Goal: Task Accomplishment & Management: Manage account settings

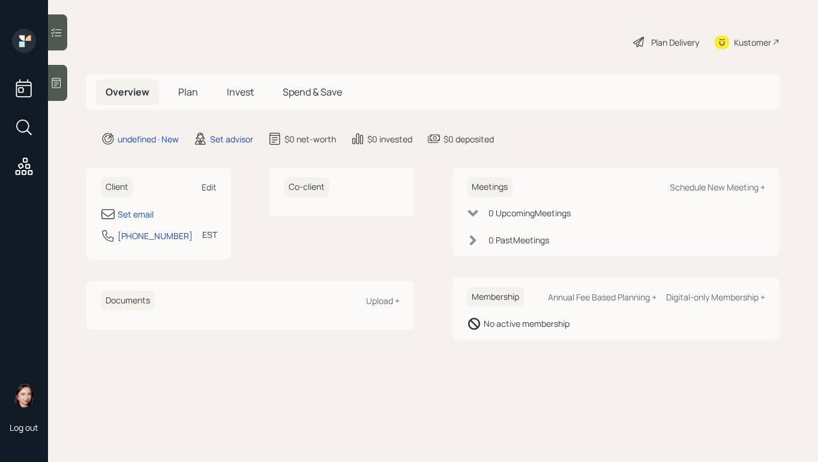
click at [204, 183] on div "Edit" at bounding box center [209, 186] width 15 height 11
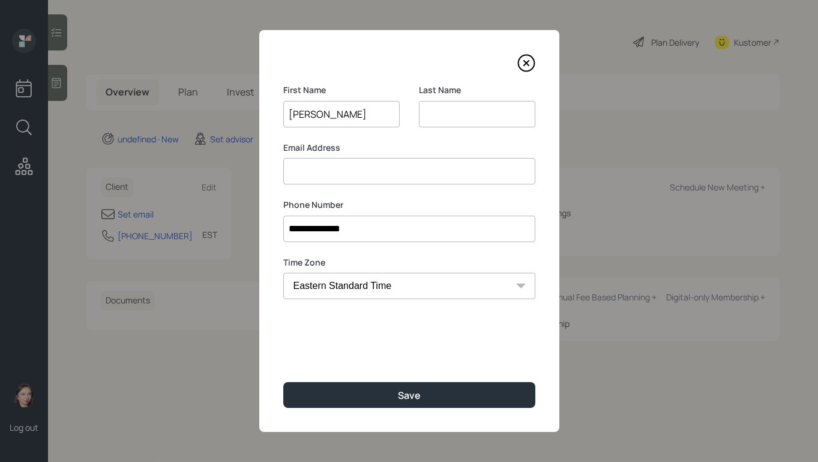
type input "[PERSON_NAME]"
click at [473, 110] on input at bounding box center [477, 114] width 116 height 26
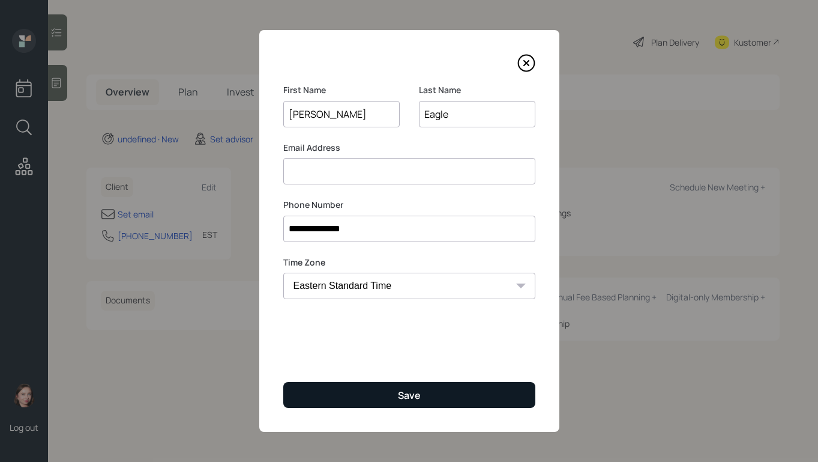
type input "Eagle"
click at [388, 387] on button "Save" at bounding box center [409, 395] width 252 height 26
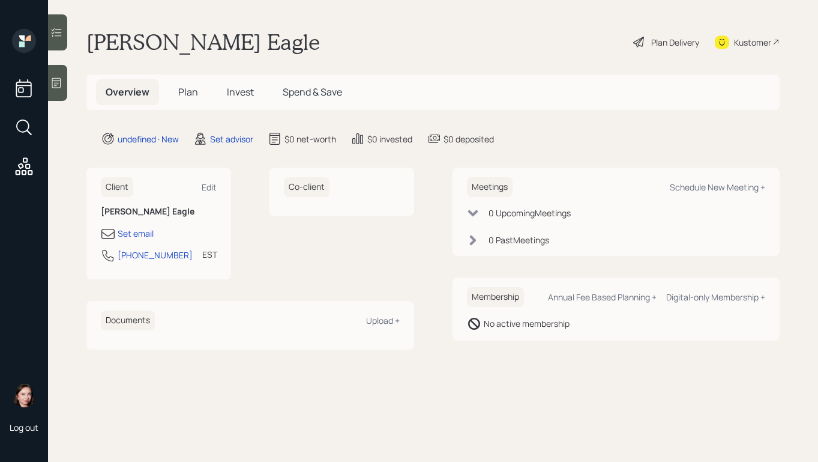
click at [61, 86] on icon at bounding box center [56, 83] width 12 height 12
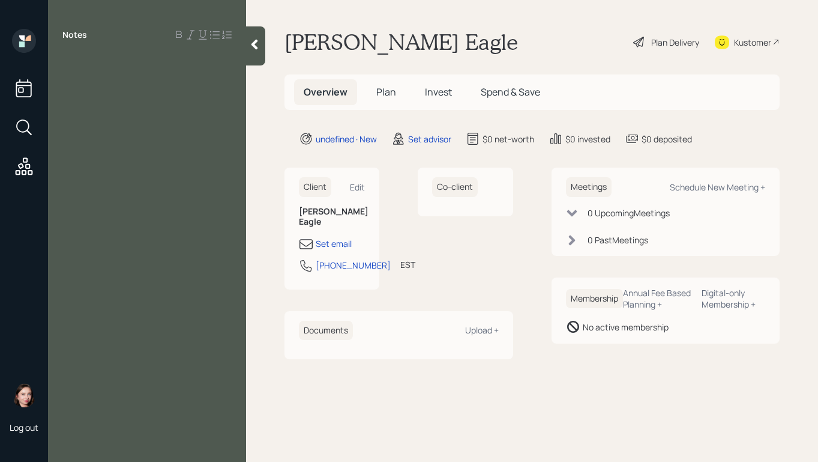
click at [170, 70] on div "Notes" at bounding box center [147, 238] width 198 height 418
drag, startPoint x: 137, startPoint y: 40, endPoint x: 270, endPoint y: 178, distance: 191.9
click at [204, 113] on div "Notes" at bounding box center [147, 238] width 198 height 418
click at [94, 59] on div at bounding box center [146, 61] width 169 height 13
click at [325, 237] on div "Set email" at bounding box center [334, 243] width 36 height 13
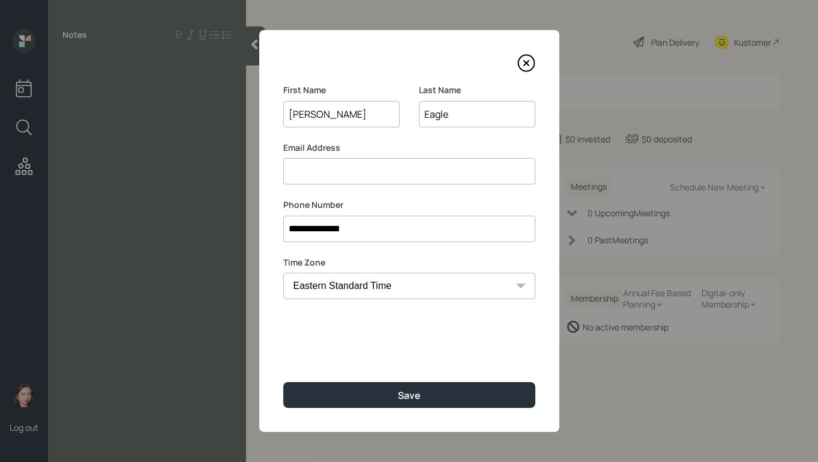
click at [322, 181] on input at bounding box center [409, 171] width 252 height 26
type input "[PERSON_NAME][EMAIL_ADDRESS][DOMAIN_NAME]"
click at [350, 119] on input "Tod" at bounding box center [341, 114] width 116 height 26
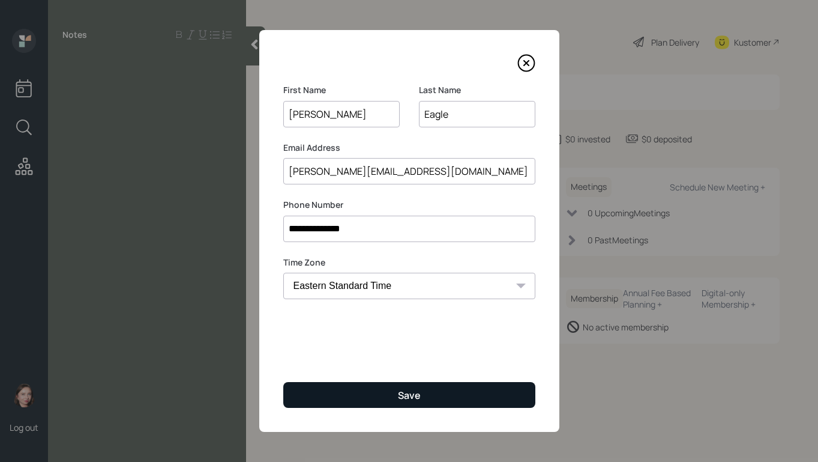
type input "Todd"
click at [414, 391] on div "Save" at bounding box center [409, 394] width 23 height 13
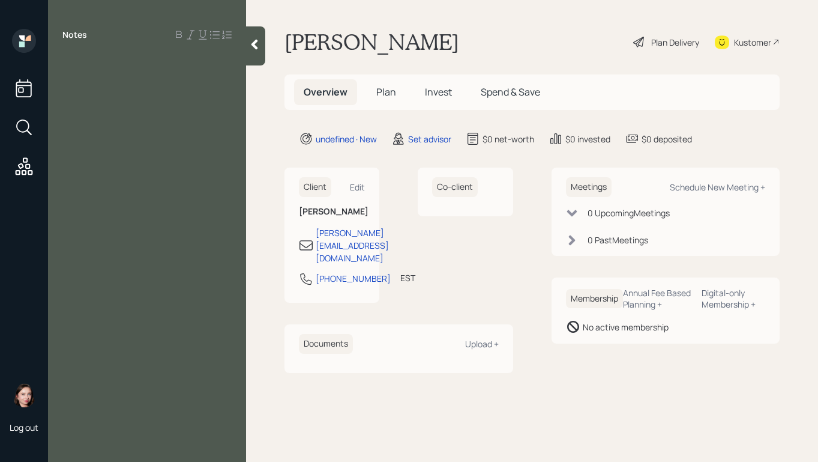
click at [584, 22] on main "Todd Eagle Plan Delivery Kustomer Overview Plan Invest Spend & Save undefined ·…" at bounding box center [532, 231] width 572 height 462
click at [433, 17] on main "Todd Eagle Plan Delivery Kustomer Overview Plan Invest Spend & Save undefined ·…" at bounding box center [532, 231] width 572 height 462
click at [155, 76] on div "Notes" at bounding box center [147, 238] width 198 height 418
click at [133, 62] on div at bounding box center [146, 61] width 169 height 13
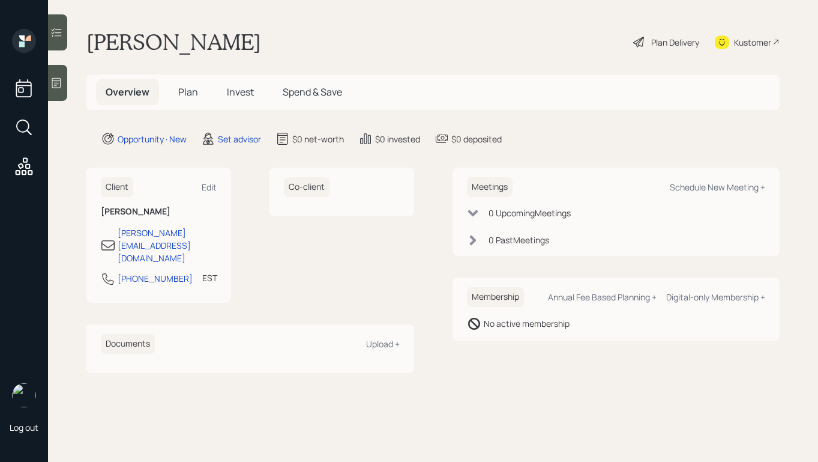
click at [63, 80] on div at bounding box center [57, 83] width 19 height 36
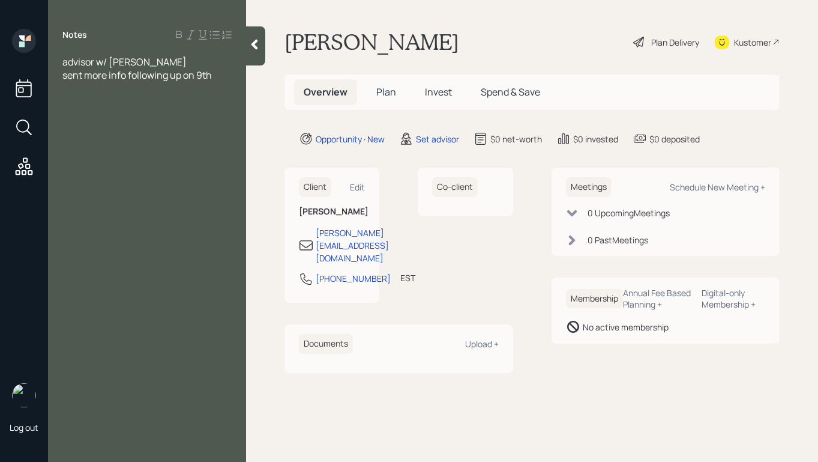
click at [142, 64] on span "advisor w/ [PERSON_NAME] sent more info following up on 9th" at bounding box center [136, 68] width 149 height 26
click at [252, 44] on icon at bounding box center [255, 45] width 7 height 10
